Goal: Task Accomplishment & Management: Use online tool/utility

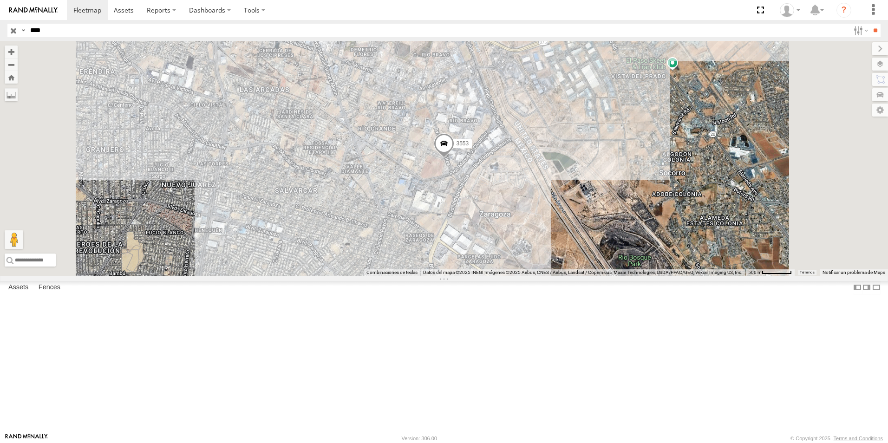
drag, startPoint x: 50, startPoint y: 30, endPoint x: 0, endPoint y: 48, distance: 52.4
click at [0, 48] on body at bounding box center [444, 221] width 888 height 443
click at [870, 24] on input "**" at bounding box center [875, 30] width 11 height 13
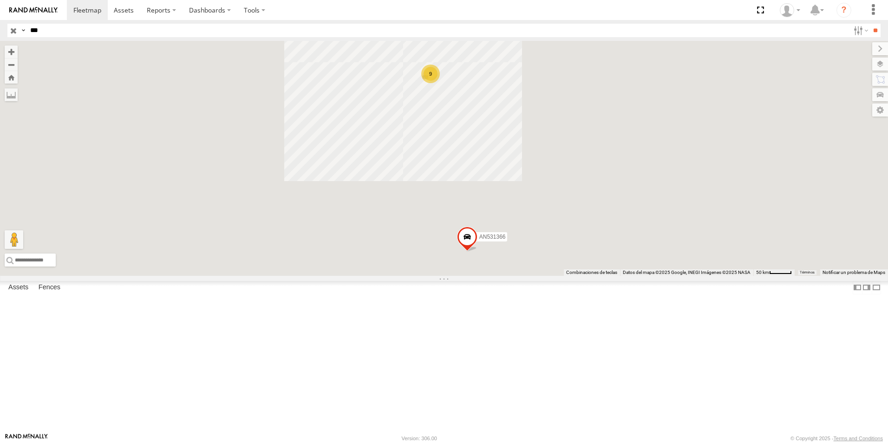
click at [0, 0] on div "136" at bounding box center [0, 0] width 0 height 0
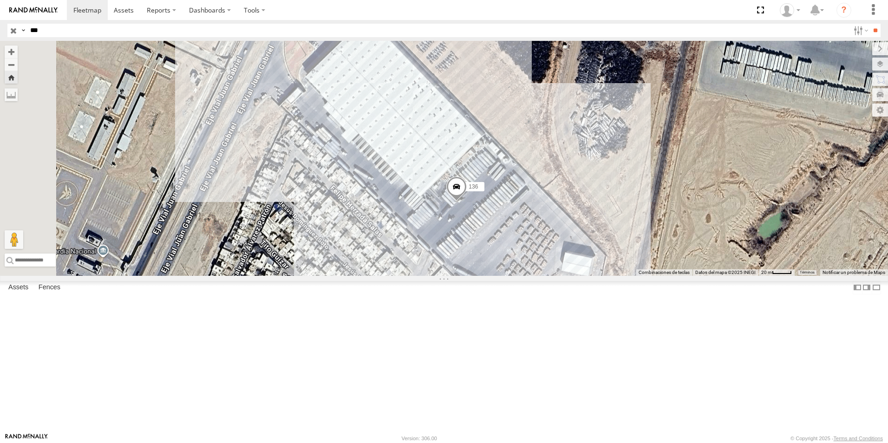
drag, startPoint x: 623, startPoint y: 319, endPoint x: 637, endPoint y: 364, distance: 47.5
click at [637, 276] on div "136" at bounding box center [444, 158] width 888 height 235
click at [563, 276] on div "136" at bounding box center [444, 158] width 888 height 235
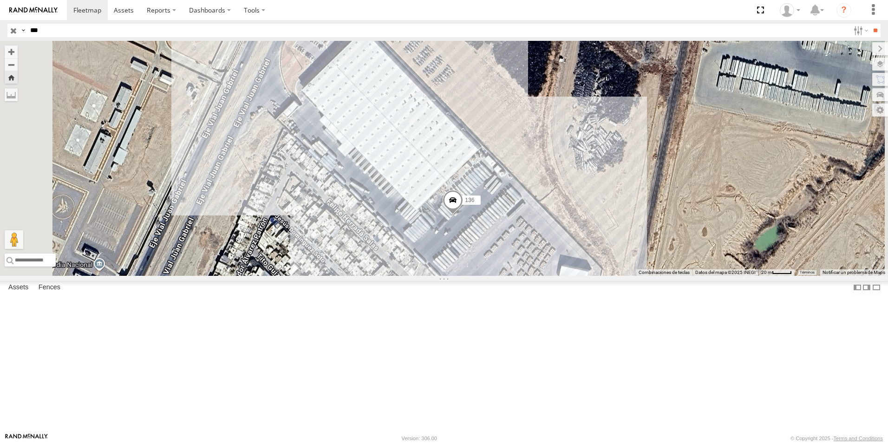
drag, startPoint x: 563, startPoint y: 345, endPoint x: 559, endPoint y: 364, distance: 19.1
click at [559, 276] on div "136" at bounding box center [444, 158] width 888 height 235
click at [18, 69] on button "Zoom out" at bounding box center [11, 64] width 13 height 13
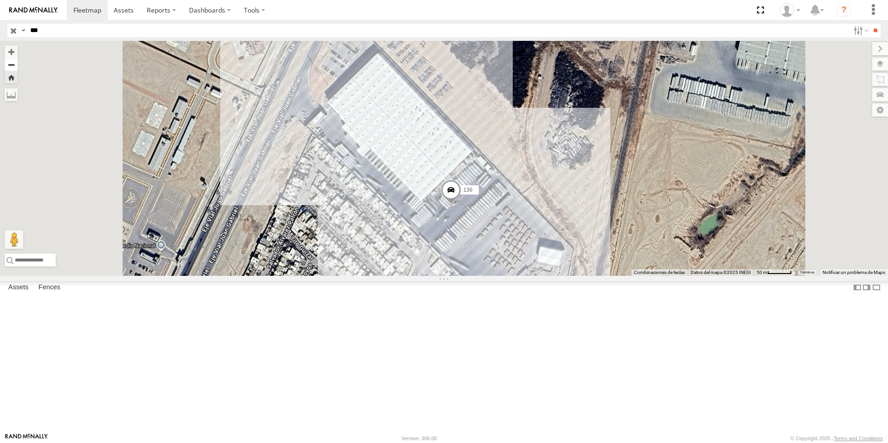
click at [18, 69] on button "Zoom out" at bounding box center [11, 64] width 13 height 13
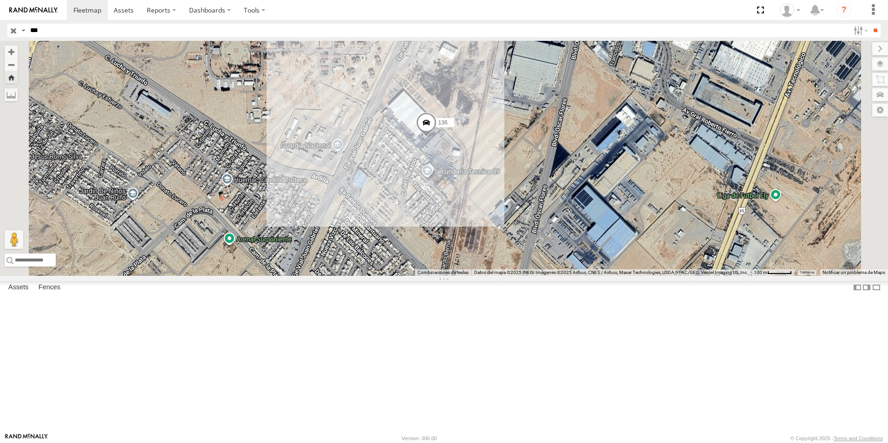
drag, startPoint x: 519, startPoint y: 295, endPoint x: 499, endPoint y: 259, distance: 41.4
click at [499, 259] on div "136" at bounding box center [444, 158] width 888 height 235
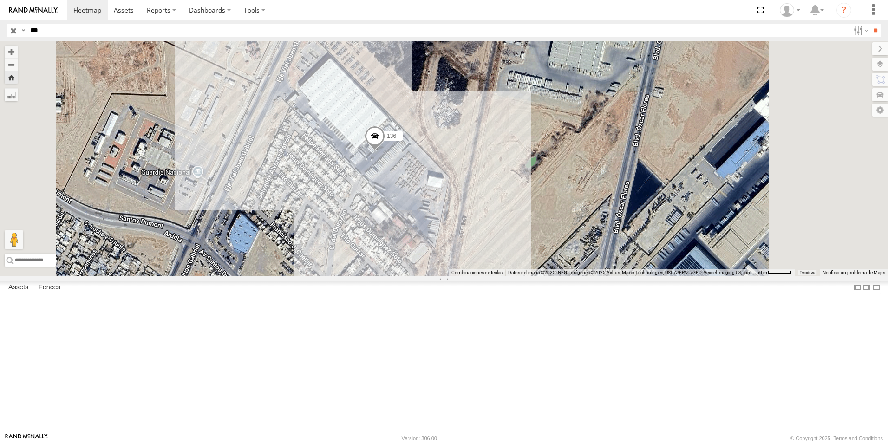
drag, startPoint x: 463, startPoint y: 244, endPoint x: 444, endPoint y: 293, distance: 52.2
click at [444, 276] on div "136" at bounding box center [444, 158] width 888 height 235
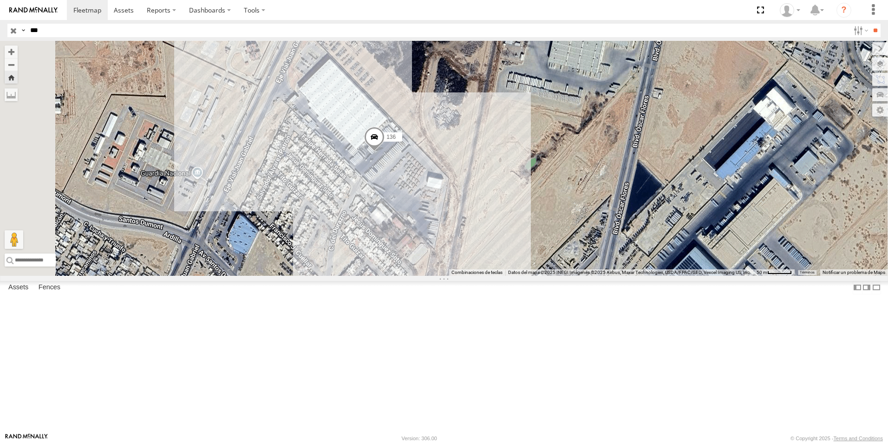
click at [478, 217] on div "136" at bounding box center [444, 158] width 888 height 235
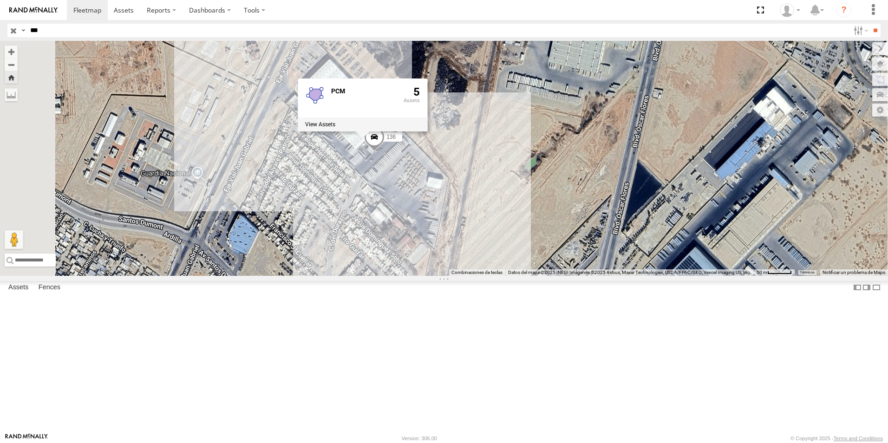
click at [521, 258] on div "136 PCM 5" at bounding box center [444, 158] width 888 height 235
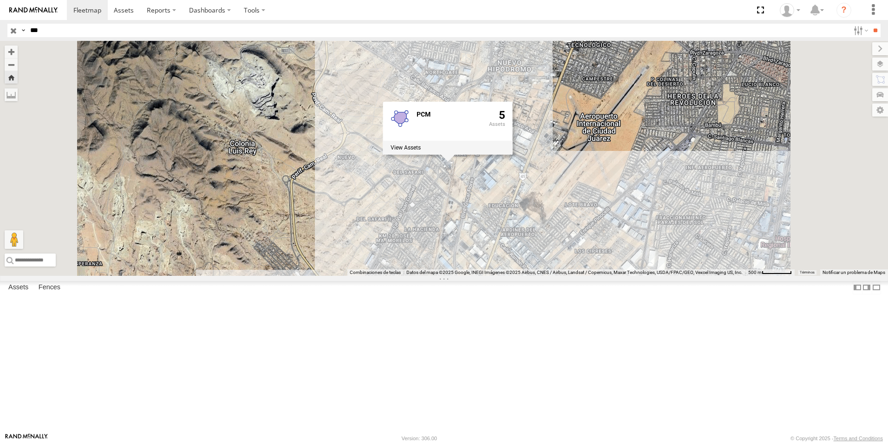
drag, startPoint x: 52, startPoint y: 29, endPoint x: 20, endPoint y: 36, distance: 32.4
click at [20, 36] on div "Search Query Asset ID Asset Label Registration Manufacturer Model VIN Job ID Dr…" at bounding box center [438, 30] width 862 height 13
type input "*"
click at [870, 24] on input "**" at bounding box center [875, 30] width 11 height 13
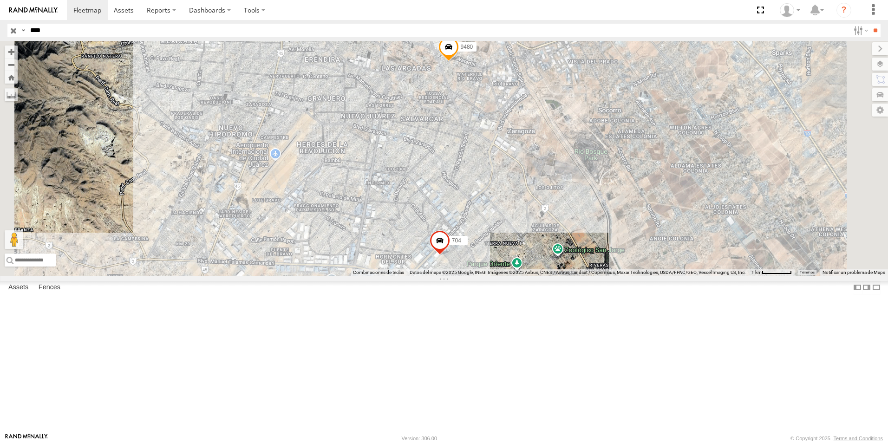
click at [0, 0] on div "9480" at bounding box center [0, 0] width 0 height 0
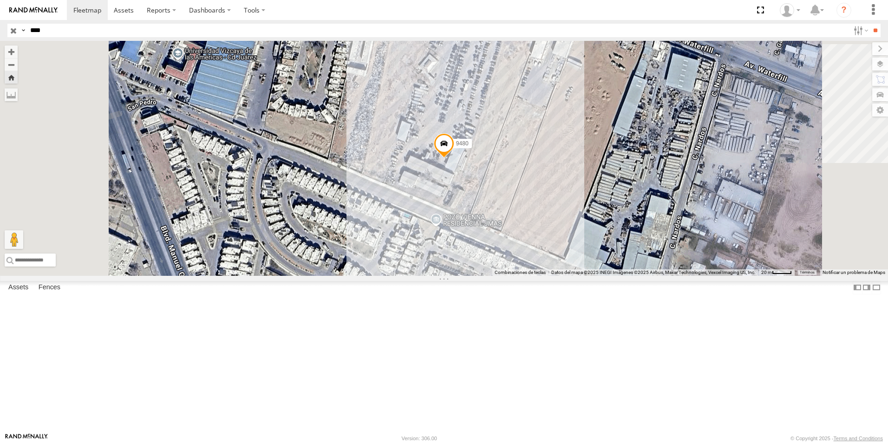
click at [67, 28] on input "****" at bounding box center [437, 30] width 823 height 13
drag, startPoint x: 55, startPoint y: 27, endPoint x: 4, endPoint y: 53, distance: 57.1
click at [4, 53] on body at bounding box center [444, 221] width 888 height 443
type input "***"
click at [870, 24] on input "**" at bounding box center [875, 30] width 11 height 13
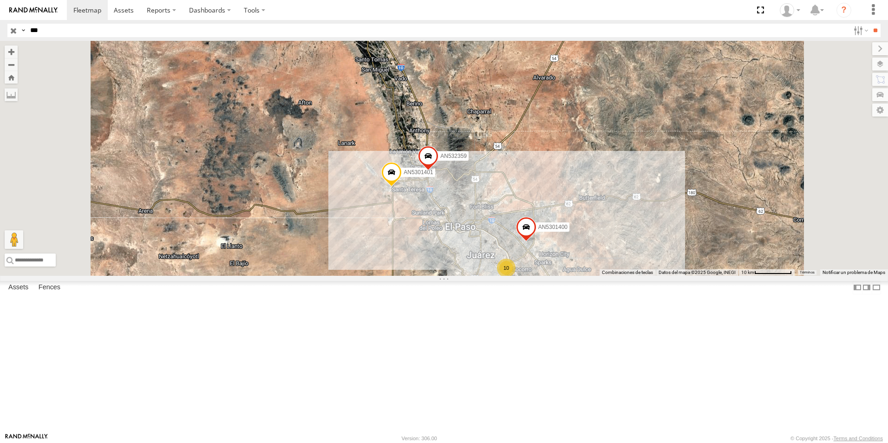
click at [0, 0] on div "906 FLEX SUR" at bounding box center [0, 0] width 0 height 0
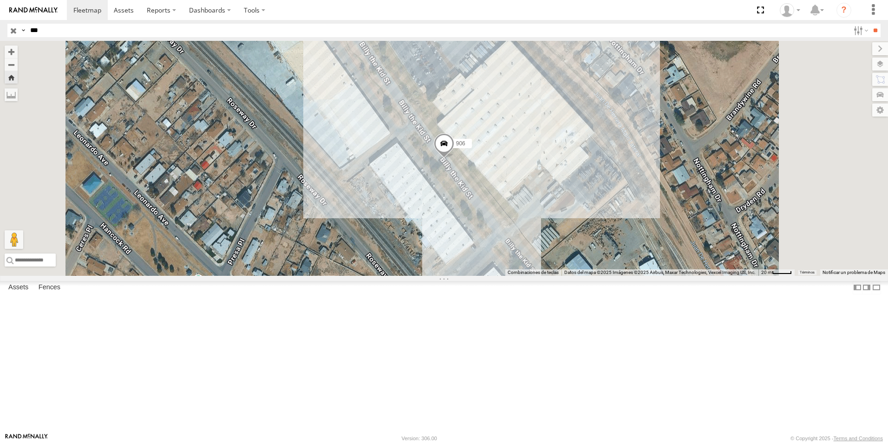
click at [454, 158] on span at bounding box center [444, 145] width 20 height 25
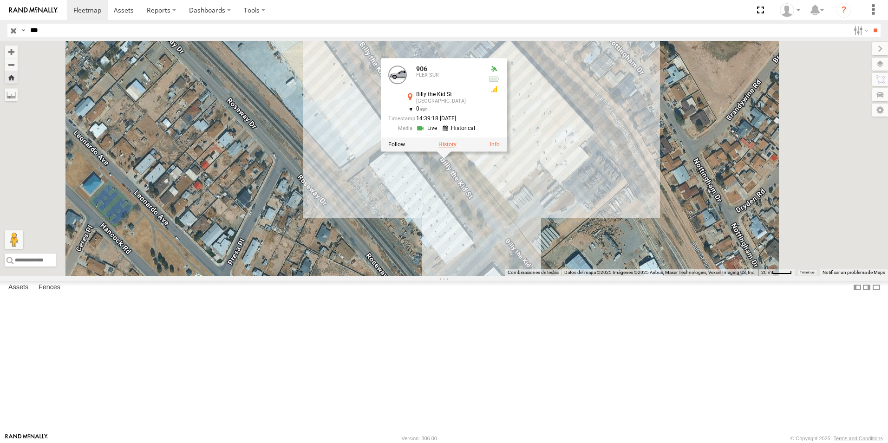
click at [456, 148] on label at bounding box center [447, 144] width 18 height 7
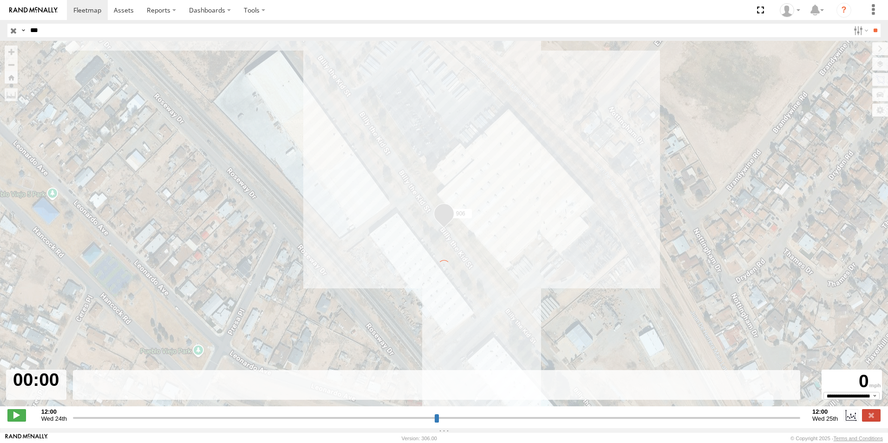
type input "**********"
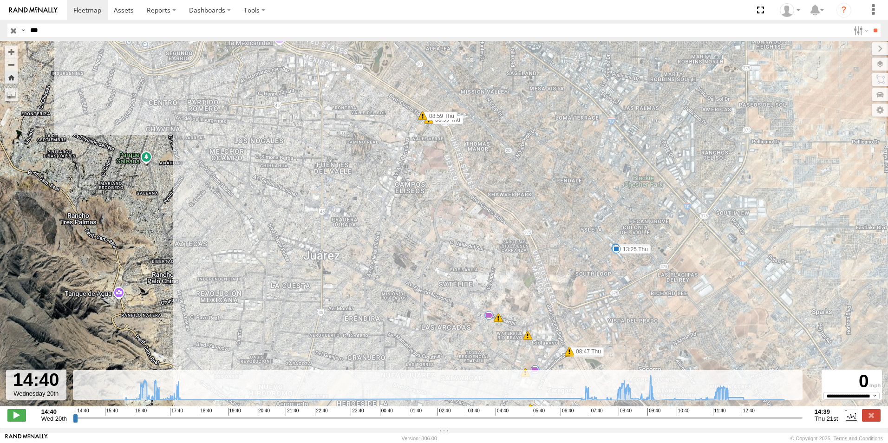
drag, startPoint x: 475, startPoint y: 149, endPoint x: 504, endPoint y: 207, distance: 65.0
click at [504, 207] on div "906 14:57 Wed 16:08 Wed 16:12 Wed 16:45 Wed 16:45 Wed 17:08 Wed 08:59 Thu 08:59…" at bounding box center [444, 228] width 888 height 375
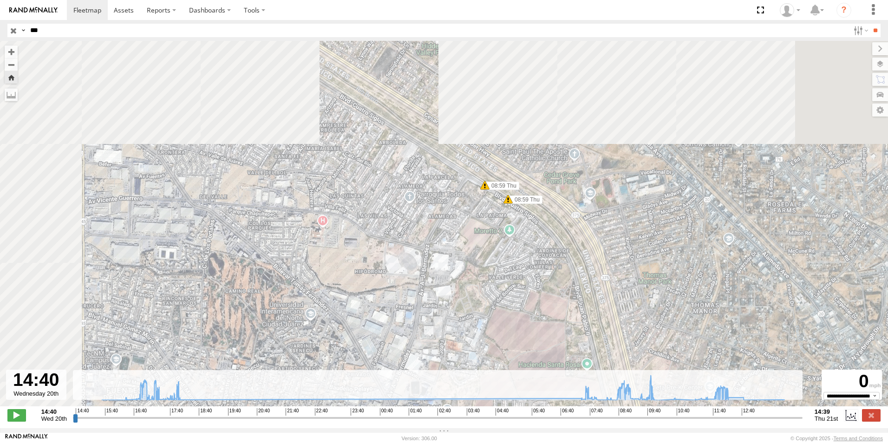
drag, startPoint x: 473, startPoint y: 150, endPoint x: 586, endPoint y: 293, distance: 182.2
click at [600, 308] on div "906 14:57 Wed 16:08 Wed 16:12 Wed 16:45 Wed 16:45 Wed 17:08 Wed 08:59 Thu 08:59…" at bounding box center [444, 228] width 888 height 375
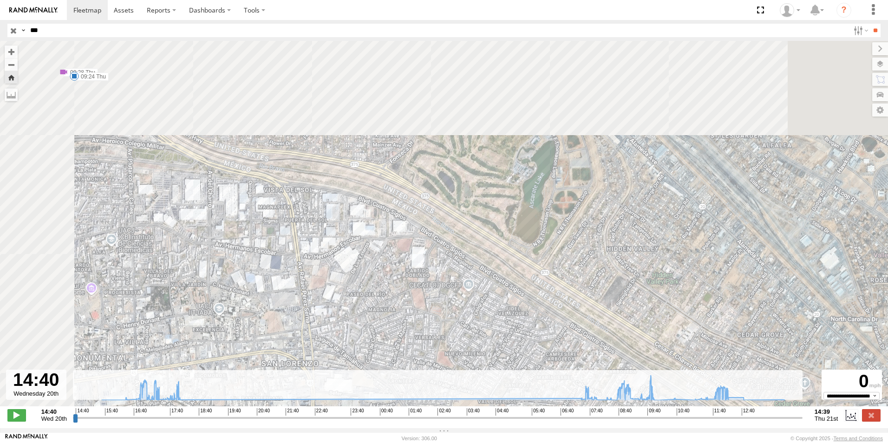
drag, startPoint x: 331, startPoint y: 124, endPoint x: 587, endPoint y: 341, distance: 336.0
click at [560, 329] on div "906 14:57 Wed 16:08 Wed 16:12 Wed 16:45 Wed 16:45 Wed 17:08 Wed 08:59 Thu 08:59…" at bounding box center [444, 228] width 888 height 375
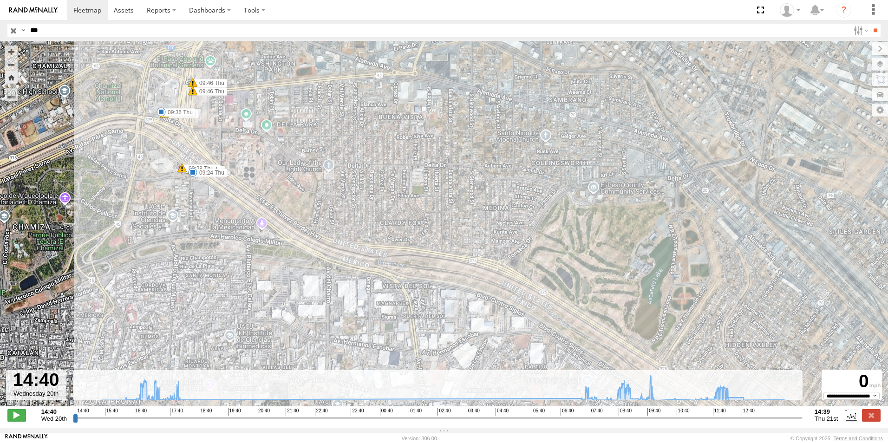
click at [232, 205] on div "906 14:57 Wed 16:08 Wed 16:12 Wed 16:45 Wed 16:45 Wed 17:08 Wed 08:59 Thu 08:59…" at bounding box center [444, 228] width 888 height 375
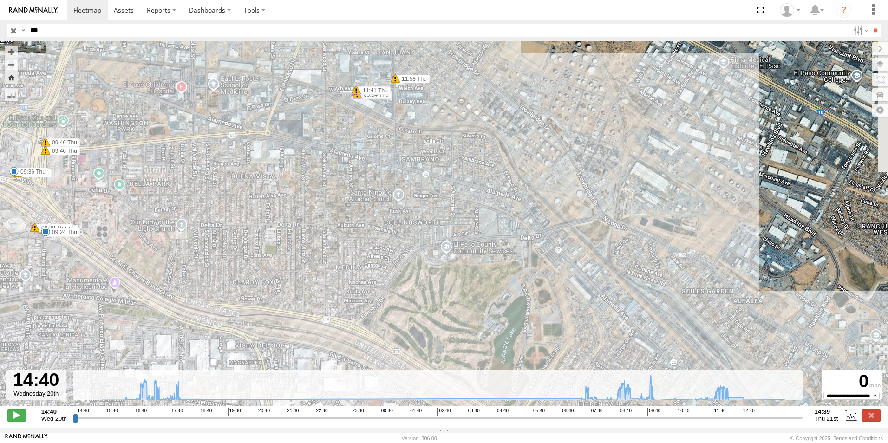
drag, startPoint x: 232, startPoint y: 205, endPoint x: 72, endPoint y: 263, distance: 170.4
click at [73, 264] on div "906 14:57 Wed 16:08 Wed 16:12 Wed 16:45 Wed 16:45 Wed 17:08 Wed 08:59 Thu 08:59…" at bounding box center [444, 228] width 888 height 375
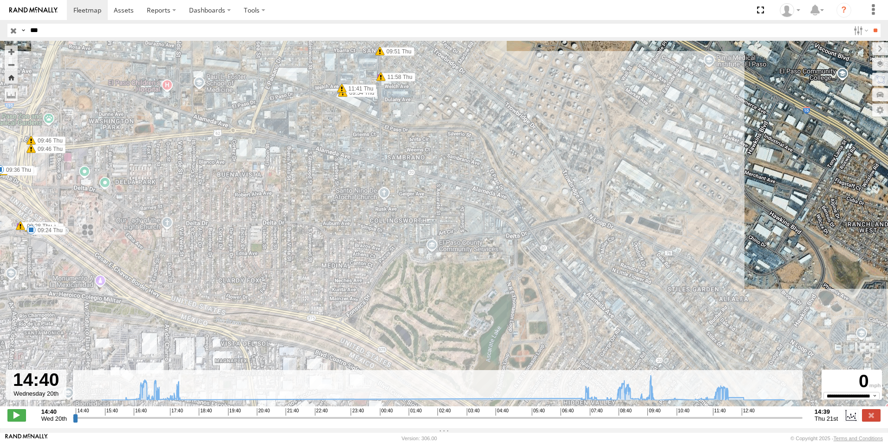
drag, startPoint x: 131, startPoint y: 264, endPoint x: 234, endPoint y: 260, distance: 102.7
click at [132, 264] on div "906 14:57 Wed 16:08 Wed 16:12 Wed 16:45 Wed 16:45 Wed 17:08 Wed 08:59 Thu 08:59…" at bounding box center [444, 228] width 888 height 375
drag, startPoint x: 234, startPoint y: 260, endPoint x: 296, endPoint y: 245, distance: 64.3
click at [296, 246] on div "906 14:57 Wed 16:08 Wed 16:12 Wed 16:45 Wed 16:45 Wed 17:08 Wed 08:59 Thu 08:59…" at bounding box center [444, 228] width 888 height 375
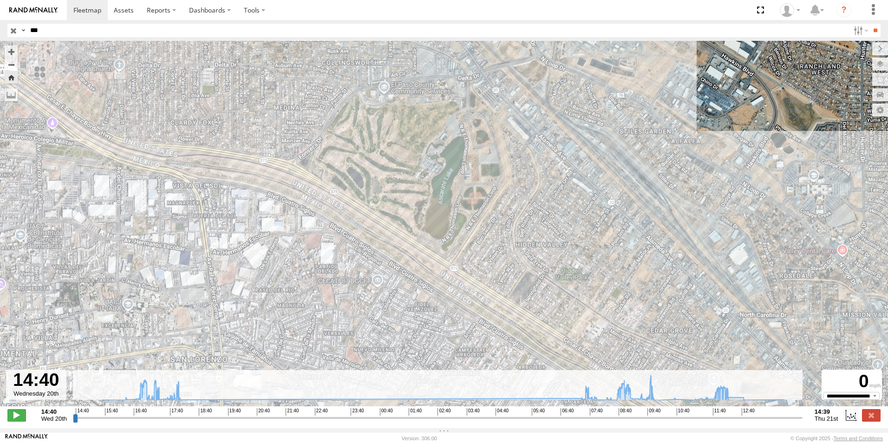
drag, startPoint x: 222, startPoint y: 239, endPoint x: 161, endPoint y: 67, distance: 181.8
click at [162, 67] on div "906 14:57 Wed 16:08 Wed 16:12 Wed 16:45 Wed 16:45 Wed 17:08 Wed 08:59 Thu 08:59…" at bounding box center [444, 228] width 888 height 375
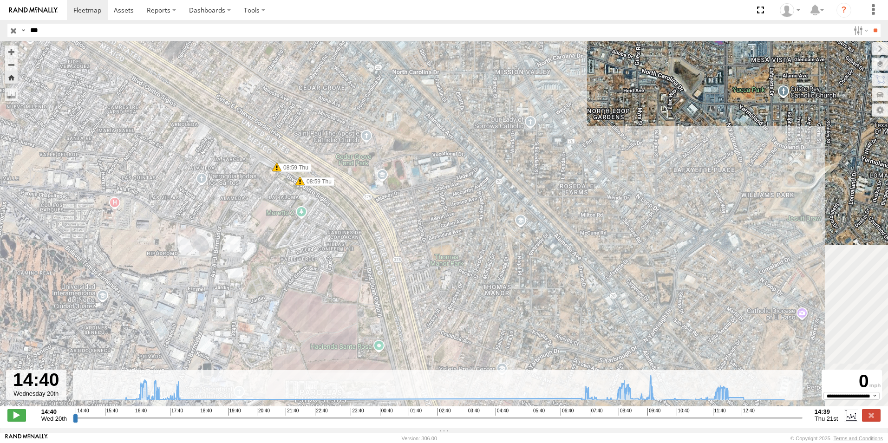
drag, startPoint x: 444, startPoint y: 295, endPoint x: 230, endPoint y: 80, distance: 302.7
click at [228, 83] on div "906 14:57 Wed 16:08 Wed 16:12 Wed 16:45 Wed 16:45 Wed 17:08 Wed 08:59 Thu 08:59…" at bounding box center [444, 228] width 888 height 375
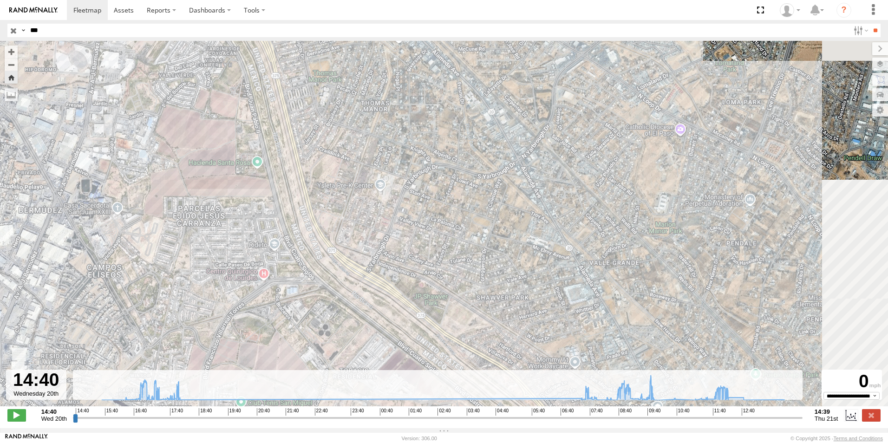
drag, startPoint x: 384, startPoint y: 286, endPoint x: 276, endPoint y: 137, distance: 184.3
click at [276, 137] on div "906 14:57 Wed 16:08 Wed 16:12 Wed 16:45 Wed 16:45 Wed 17:08 Wed 08:59 Thu 08:59…" at bounding box center [444, 228] width 888 height 375
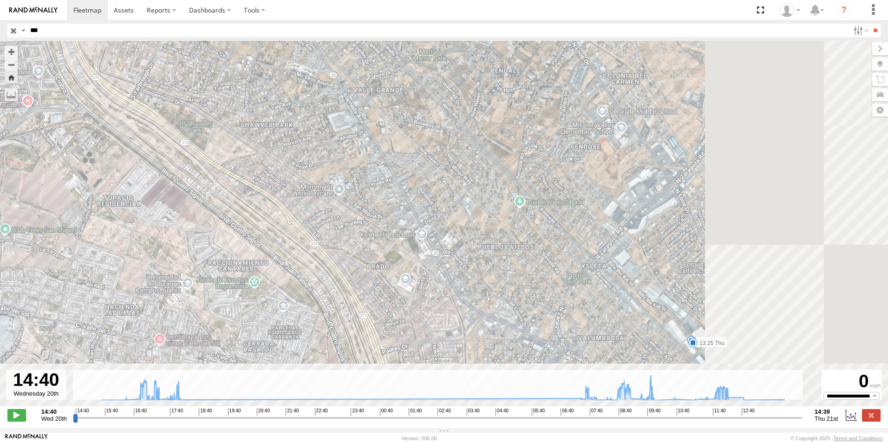
drag, startPoint x: 476, startPoint y: 339, endPoint x: 259, endPoint y: 156, distance: 284.4
click at [259, 156] on div "906 14:57 Wed 16:08 Wed 16:12 Wed 16:45 Wed 16:45 Wed 17:08 Wed 08:59 Thu 08:59…" at bounding box center [444, 228] width 888 height 375
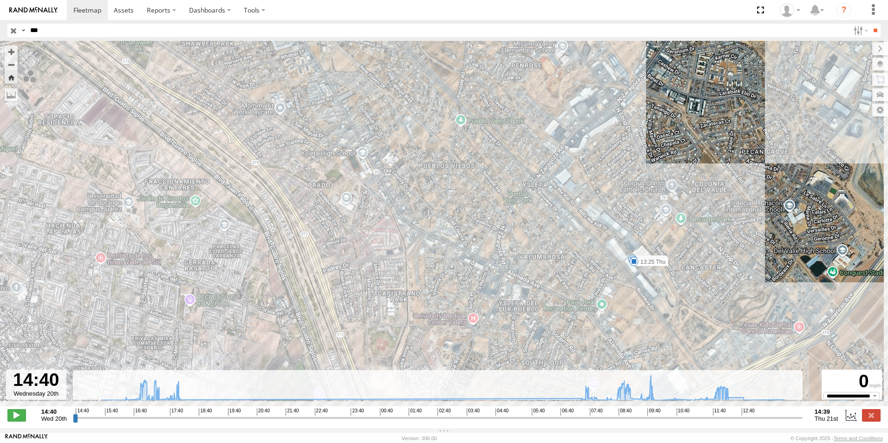
drag, startPoint x: 444, startPoint y: 260, endPoint x: 355, endPoint y: 193, distance: 112.0
click at [406, 218] on div "906 14:57 Wed 16:08 Wed 16:12 Wed 16:45 Wed 16:45 Wed 17:08 Wed 08:59 Thu 08:59…" at bounding box center [444, 228] width 888 height 375
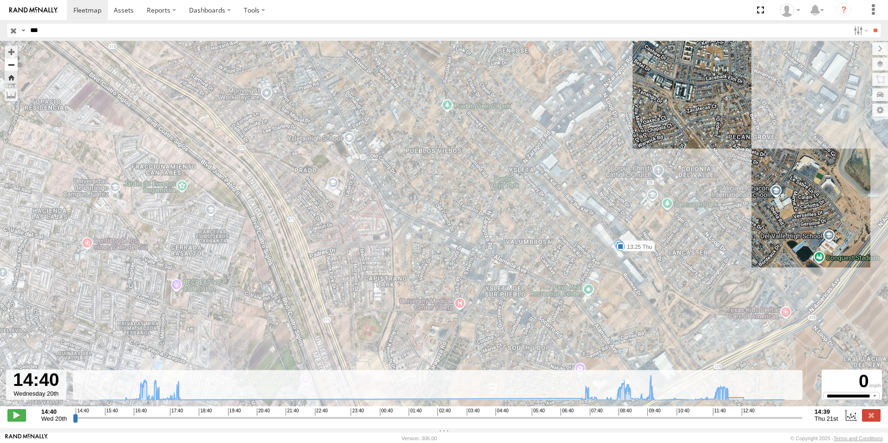
click at [6, 64] on button "Zoom out" at bounding box center [11, 64] width 13 height 13
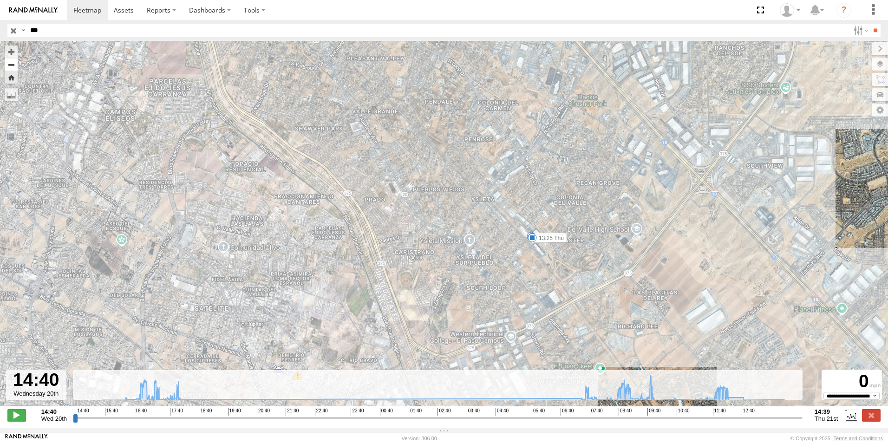
click at [6, 64] on button "Zoom out" at bounding box center [11, 64] width 13 height 13
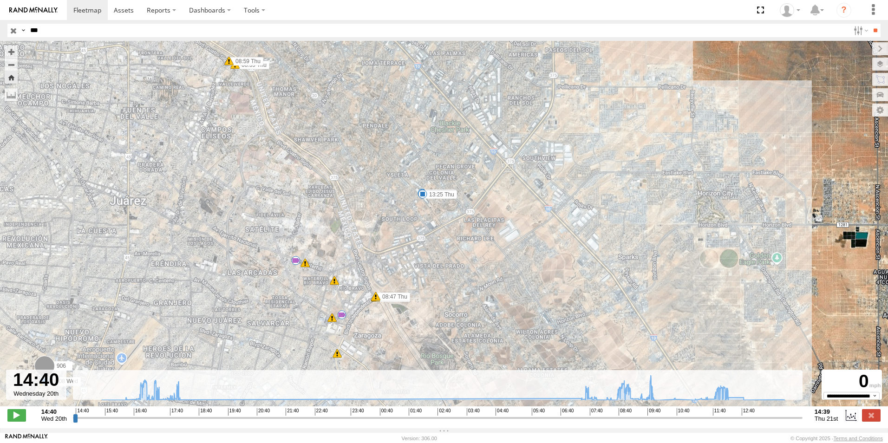
drag, startPoint x: 468, startPoint y: 280, endPoint x: 400, endPoint y: 239, distance: 78.8
click at [400, 239] on div "906 14:57 Wed 16:08 Wed 16:12 Wed 16:45 Wed 16:45 Wed 17:08 Wed 08:59 Thu 08:59…" at bounding box center [444, 228] width 888 height 375
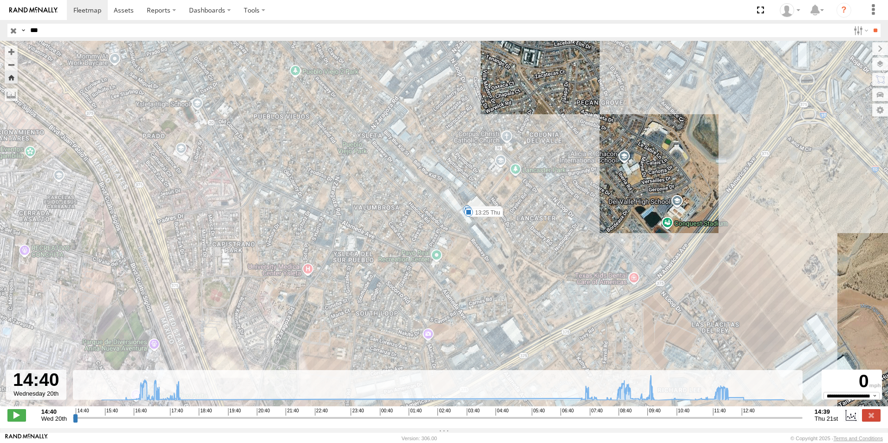
drag, startPoint x: 431, startPoint y: 177, endPoint x: 465, endPoint y: 259, distance: 88.0
click at [465, 259] on div "906 14:57 Wed 16:08 Wed 16:12 Wed 16:45 Wed 16:45 Wed 17:08 Wed 08:59 Thu 08:59…" at bounding box center [444, 228] width 888 height 375
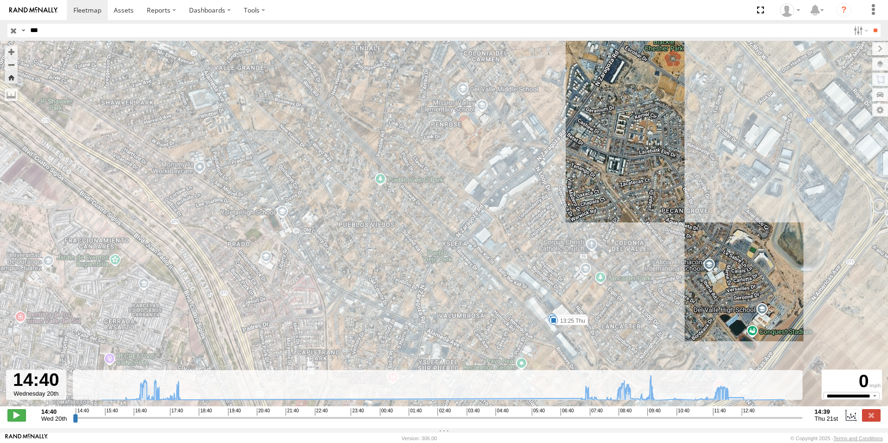
drag, startPoint x: 435, startPoint y: 202, endPoint x: 520, endPoint y: 312, distance: 139.0
click at [520, 312] on div "906 14:57 Wed 16:08 Wed 16:12 Wed 16:45 Wed 16:45 Wed 17:08 Wed 08:59 Thu 08:59…" at bounding box center [444, 228] width 888 height 375
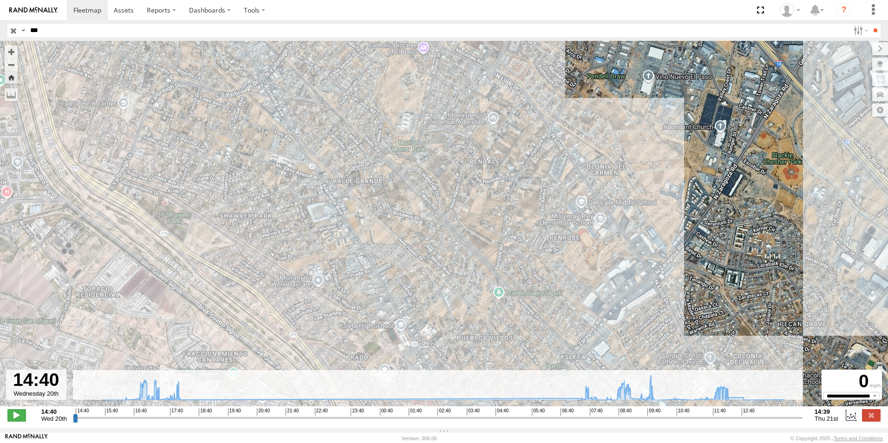
drag, startPoint x: 413, startPoint y: 222, endPoint x: 508, endPoint y: 307, distance: 126.9
click at [519, 319] on div "906 14:57 Wed 16:08 Wed 16:12 Wed 16:45 Wed 16:45 Wed 17:08 Wed 08:59 Thu 08:59…" at bounding box center [444, 228] width 888 height 375
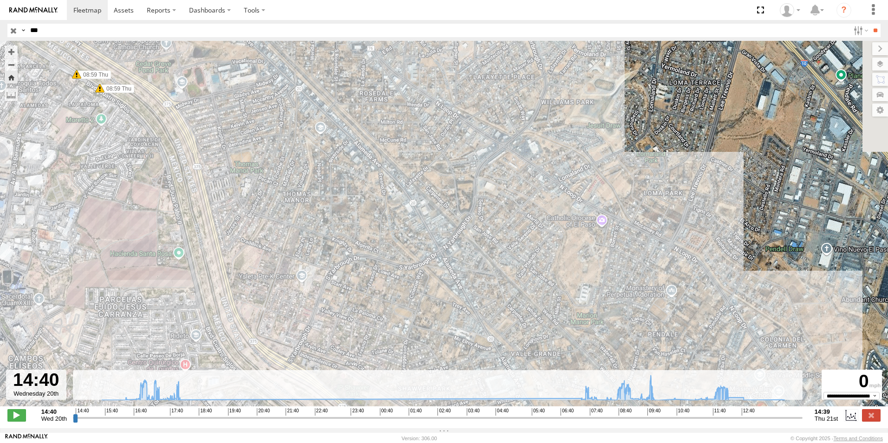
drag, startPoint x: 487, startPoint y: 274, endPoint x: 556, endPoint y: 345, distance: 99.2
click at [556, 345] on div "906 14:57 Wed 16:08 Wed 16:12 Wed 16:45 Wed 16:45 Wed 17:08 Wed 08:59 Thu 08:59…" at bounding box center [444, 228] width 888 height 375
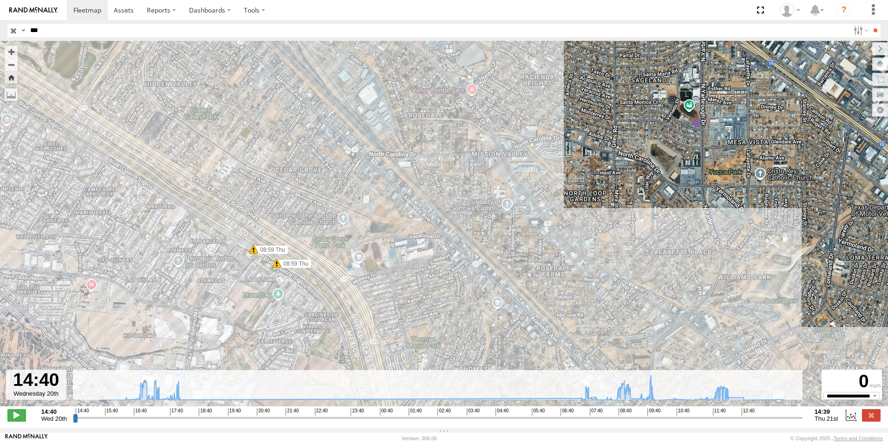
drag, startPoint x: 401, startPoint y: 211, endPoint x: 565, endPoint y: 370, distance: 228.2
click at [565, 369] on div "906 14:57 Wed 16:08 Wed 16:12 Wed 16:45 Wed 16:45 Wed 17:08 Wed 08:59 Thu 08:59…" at bounding box center [444, 228] width 888 height 375
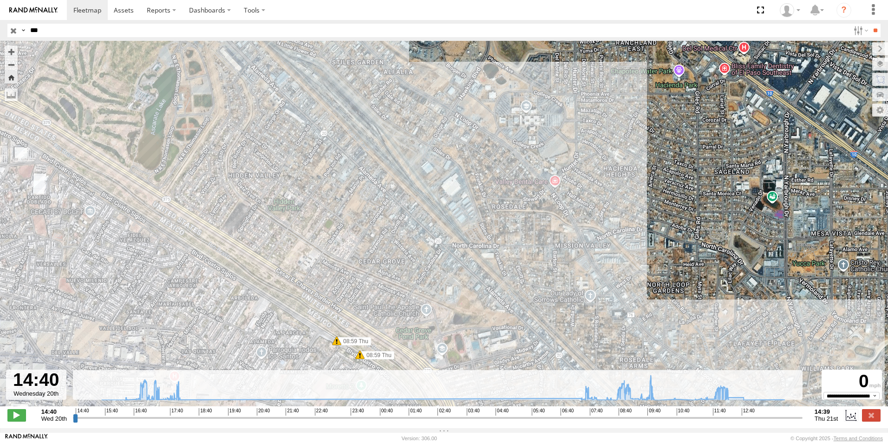
drag, startPoint x: 400, startPoint y: 215, endPoint x: 525, endPoint y: 342, distance: 178.0
click at [521, 339] on div "906 14:57 Wed 16:08 Wed 16:12 Wed 16:45 Wed 16:45 Wed 17:08 Wed 08:59 Thu 08:59…" at bounding box center [444, 228] width 888 height 375
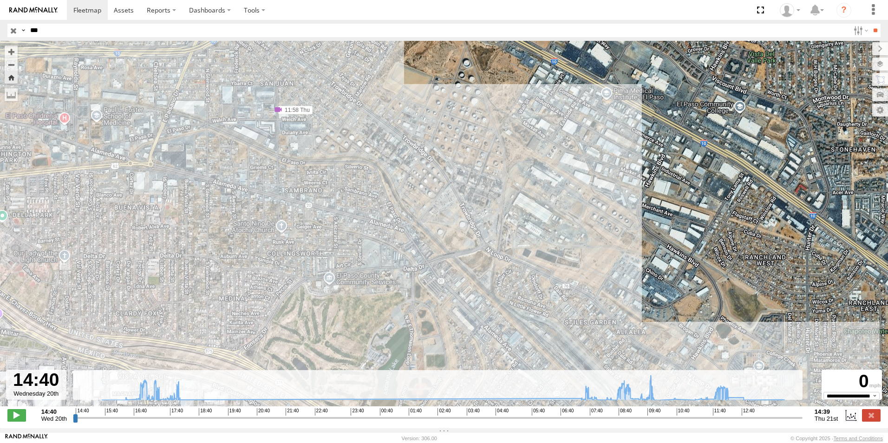
drag, startPoint x: 378, startPoint y: 178, endPoint x: 498, endPoint y: 319, distance: 185.1
click at [498, 319] on div "906 14:57 Wed 16:08 Wed 16:12 Wed 16:45 Wed 16:45 Wed 17:08 Wed 08:59 Thu 08:59…" at bounding box center [444, 228] width 888 height 375
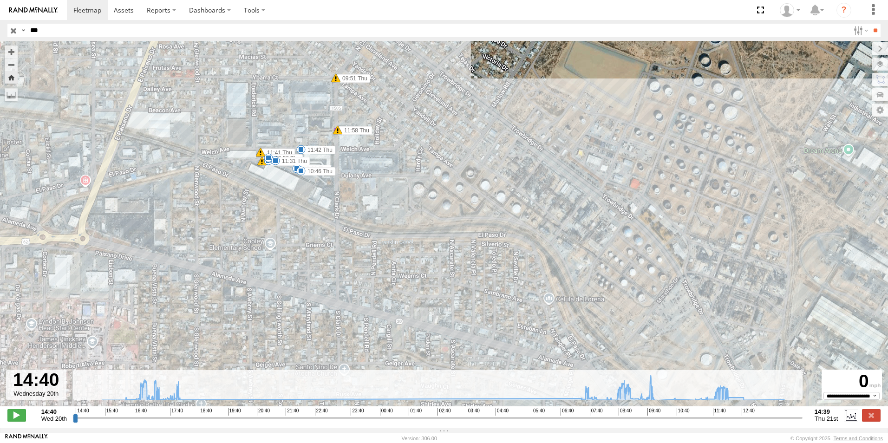
drag, startPoint x: 319, startPoint y: 198, endPoint x: 329, endPoint y: 204, distance: 12.0
click at [324, 202] on div "906 14:57 Wed 16:08 Wed 16:12 Wed 16:45 Wed 16:45 Wed 17:08 Wed 08:59 Thu 08:59…" at bounding box center [444, 228] width 888 height 375
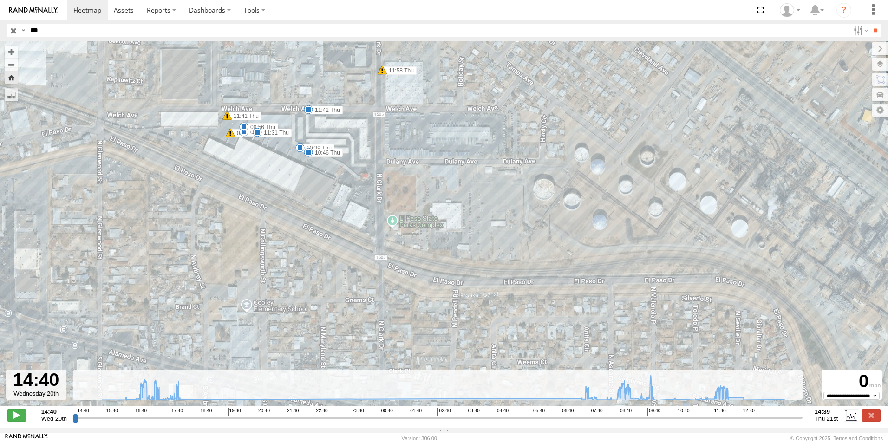
drag, startPoint x: 313, startPoint y: 197, endPoint x: 340, endPoint y: 194, distance: 26.6
click at [340, 194] on div "906 14:57 Wed 16:08 Wed 16:12 Wed 16:45 Wed 16:45 Wed 17:08 Wed 08:59 Thu 08:59…" at bounding box center [444, 228] width 888 height 375
